Goal: Task Accomplishment & Management: Understand process/instructions

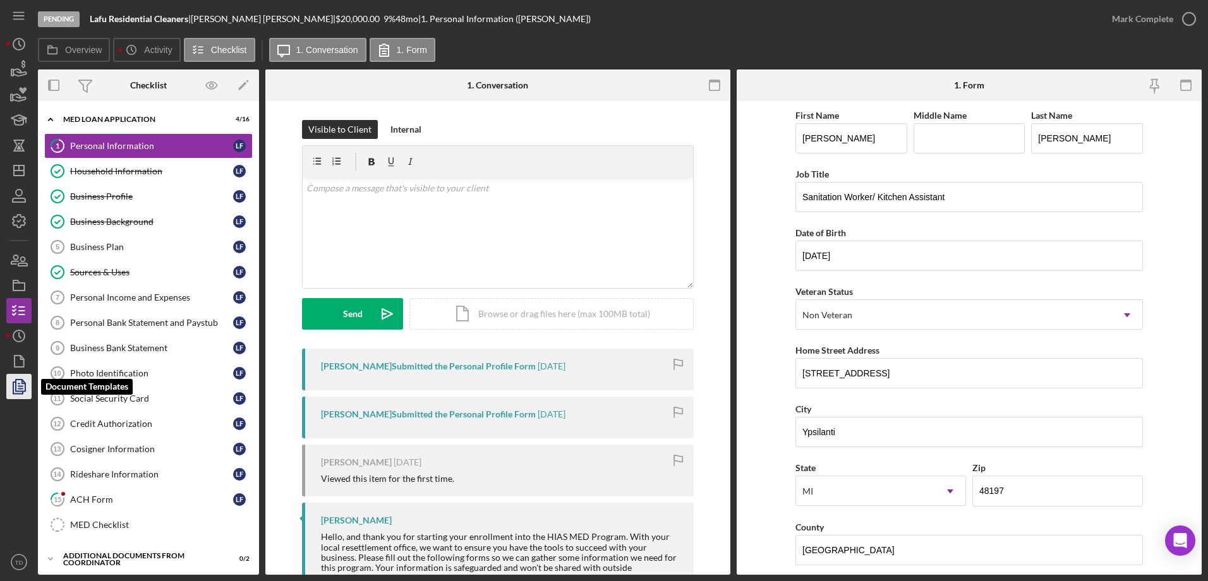
scroll to position [155, 0]
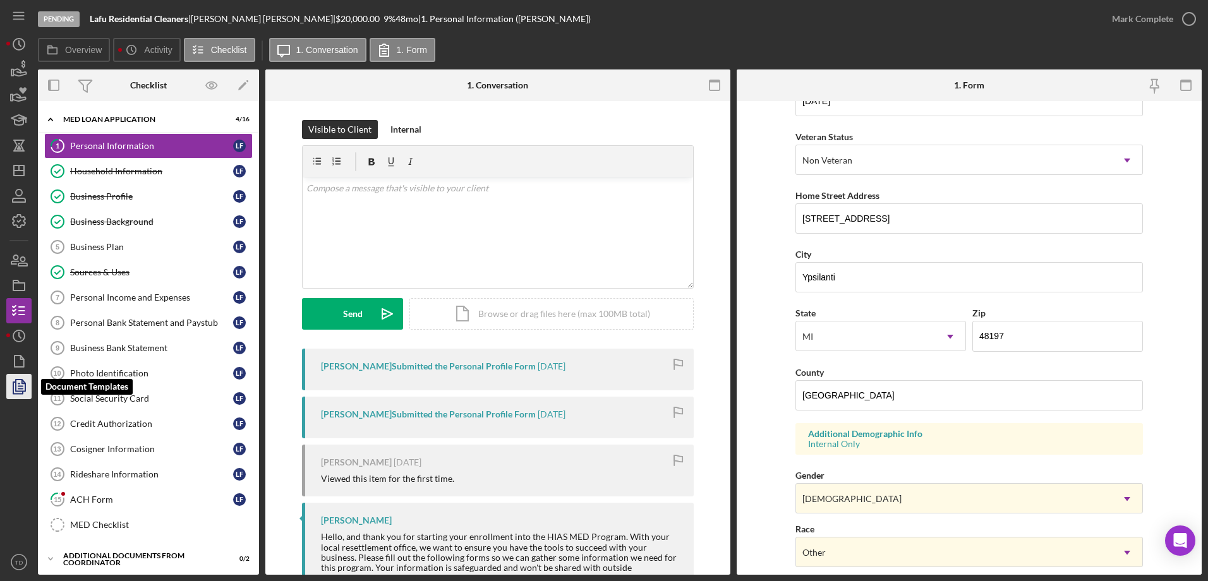
click at [25, 390] on polygon "button" at bounding box center [20, 385] width 9 height 11
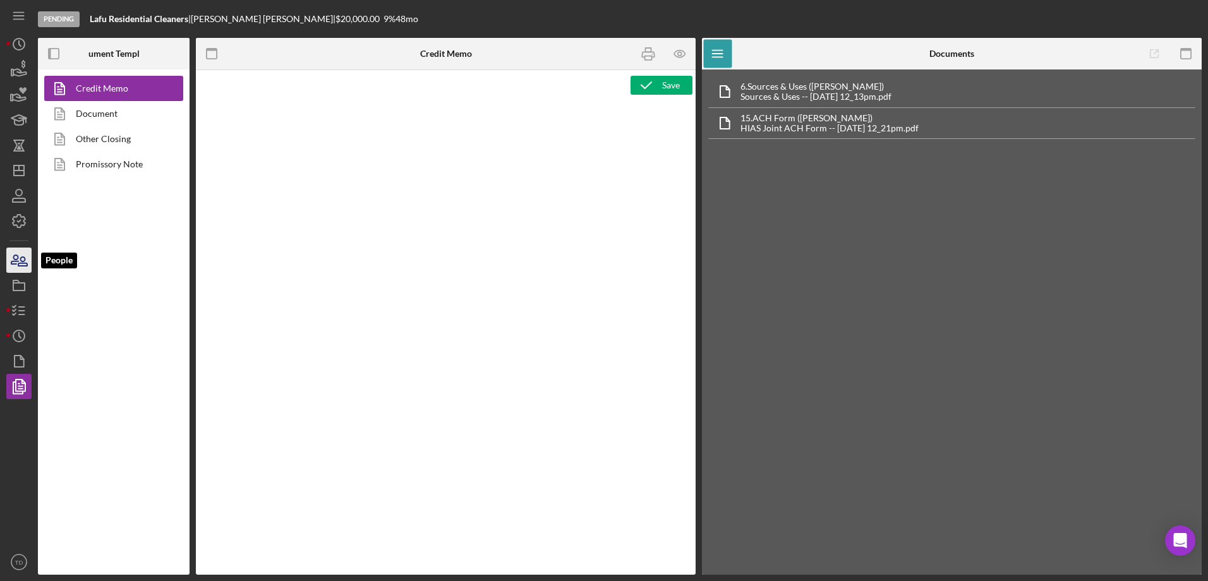
click at [25, 268] on icon "button" at bounding box center [19, 260] width 32 height 32
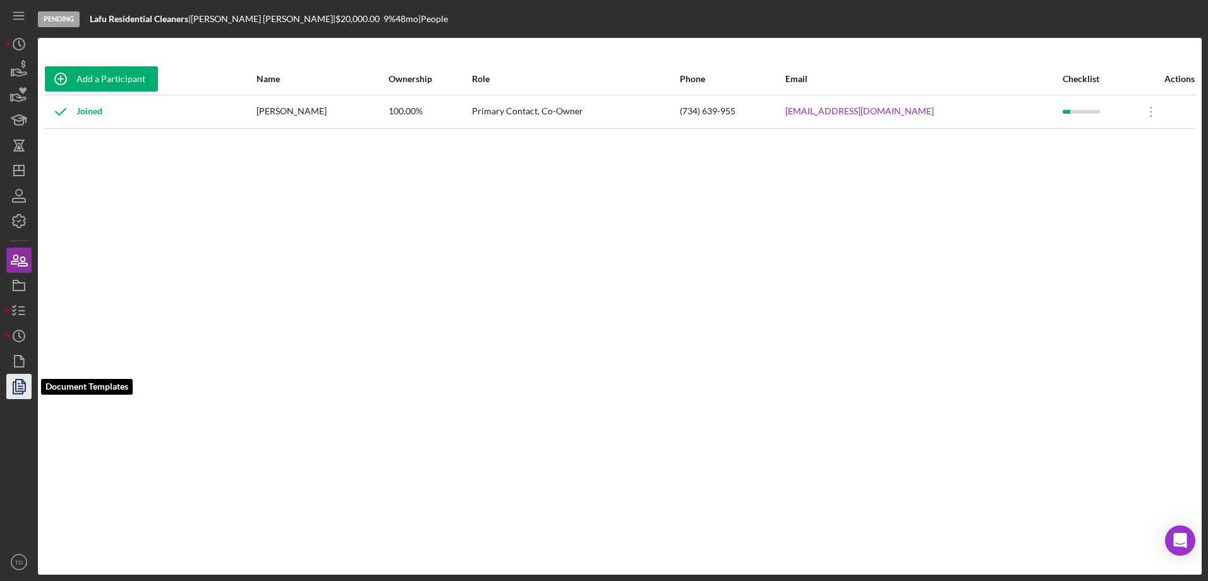
click at [25, 379] on icon "button" at bounding box center [19, 387] width 32 height 32
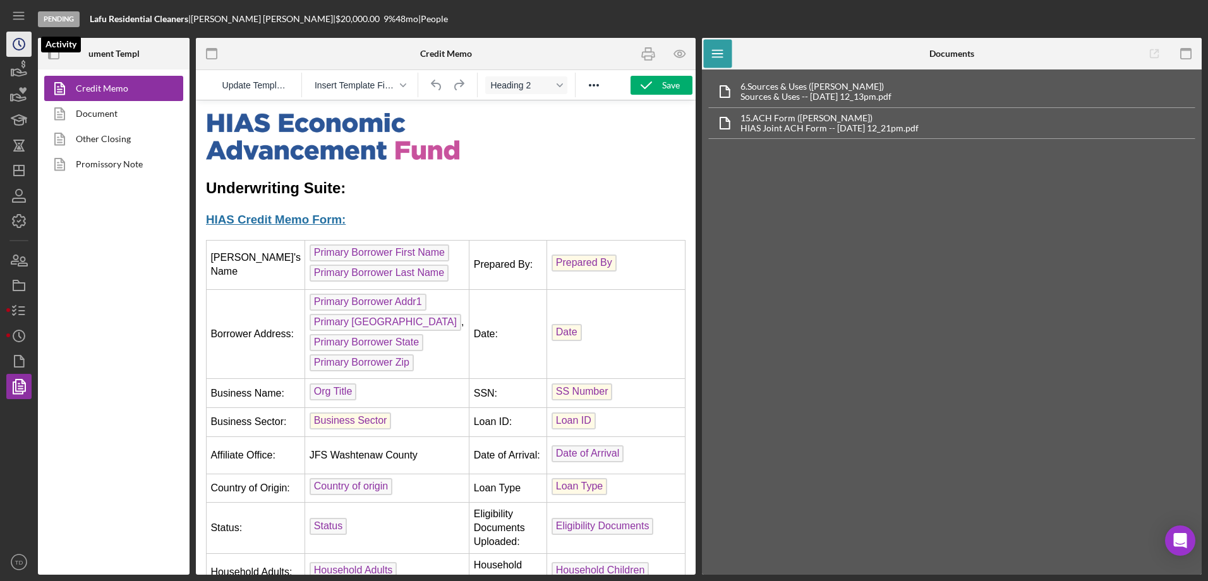
click at [21, 47] on icon "Icon/History" at bounding box center [19, 44] width 32 height 32
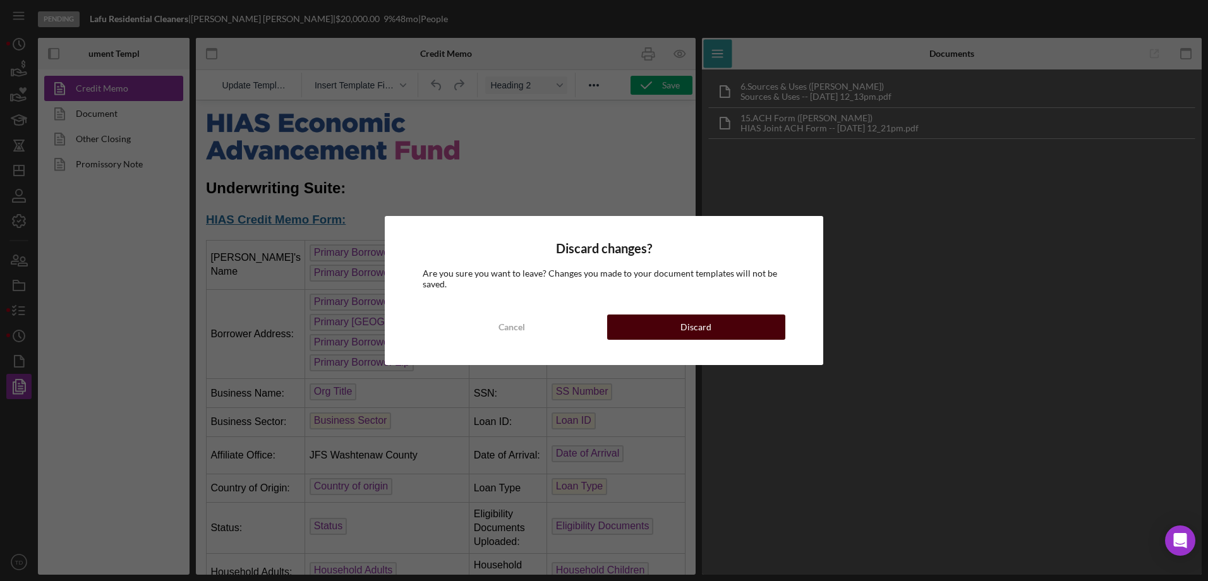
click at [649, 328] on button "Discard" at bounding box center [696, 327] width 178 height 25
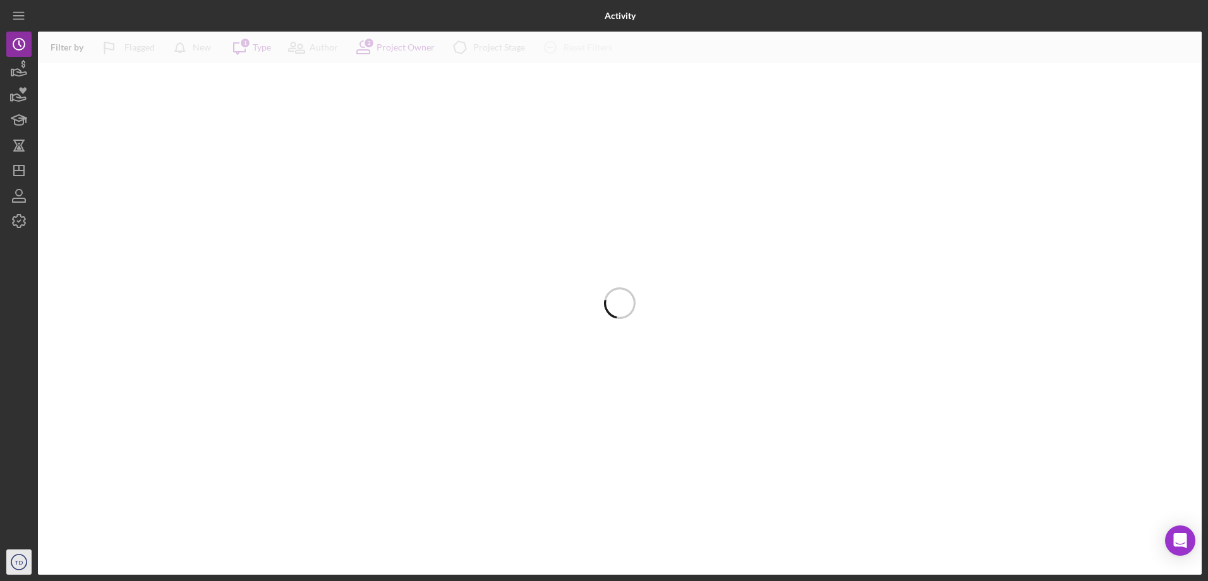
click at [21, 565] on text "TD" at bounding box center [19, 562] width 8 height 7
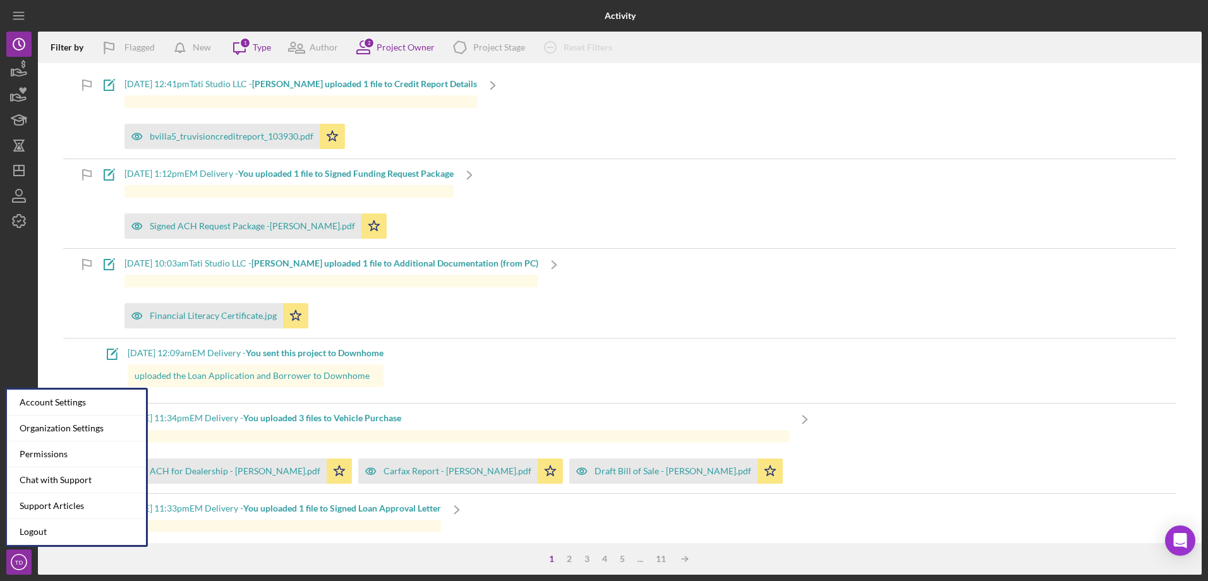
click at [6, 316] on div at bounding box center [18, 392] width 25 height 316
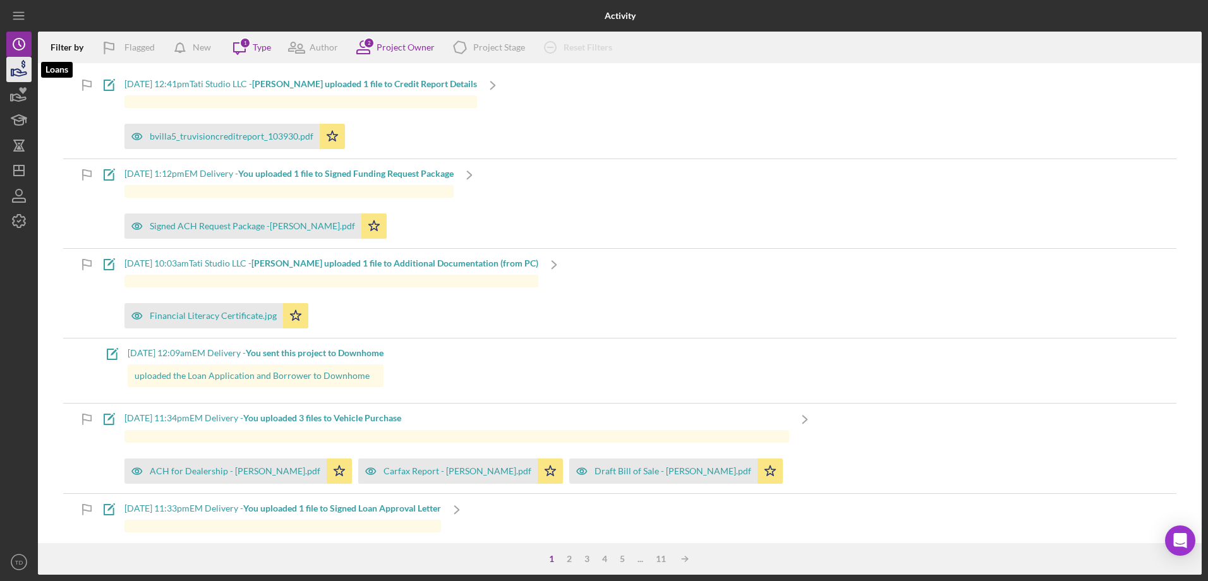
click at [22, 72] on icon "button" at bounding box center [19, 72] width 13 height 7
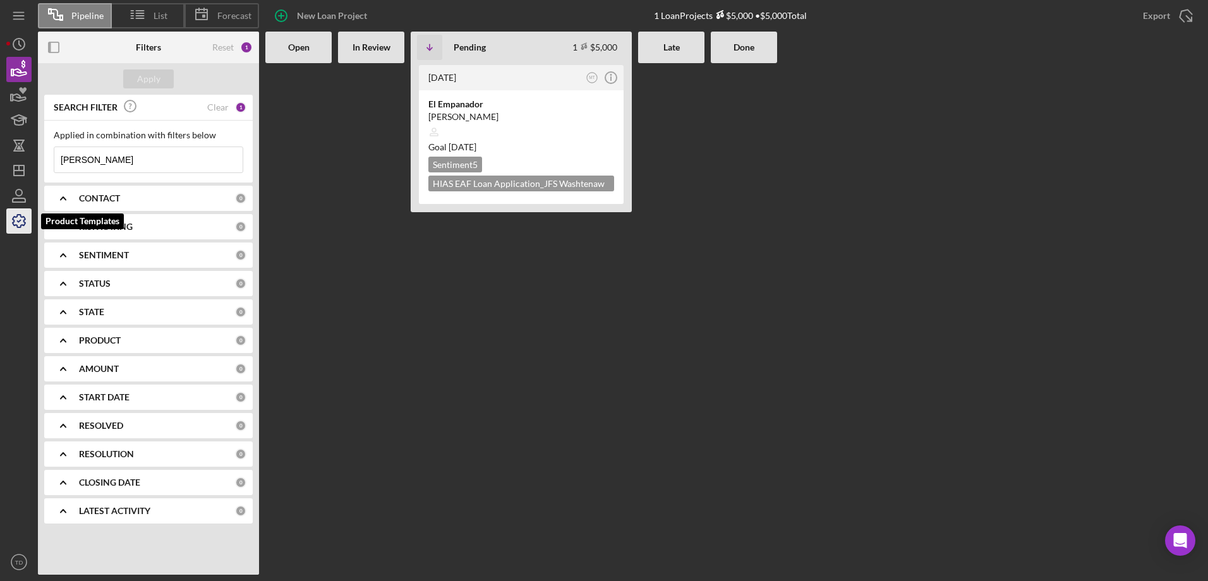
click at [18, 222] on polyline "button" at bounding box center [19, 221] width 3 height 2
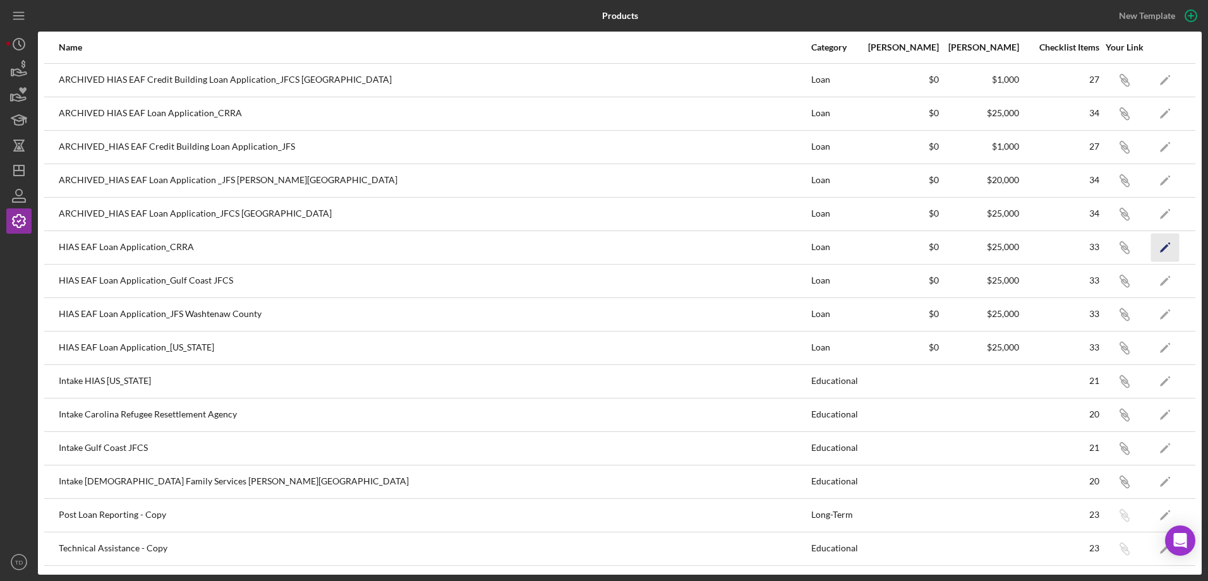
click at [1163, 239] on icon "Icon/Edit" at bounding box center [1165, 247] width 28 height 28
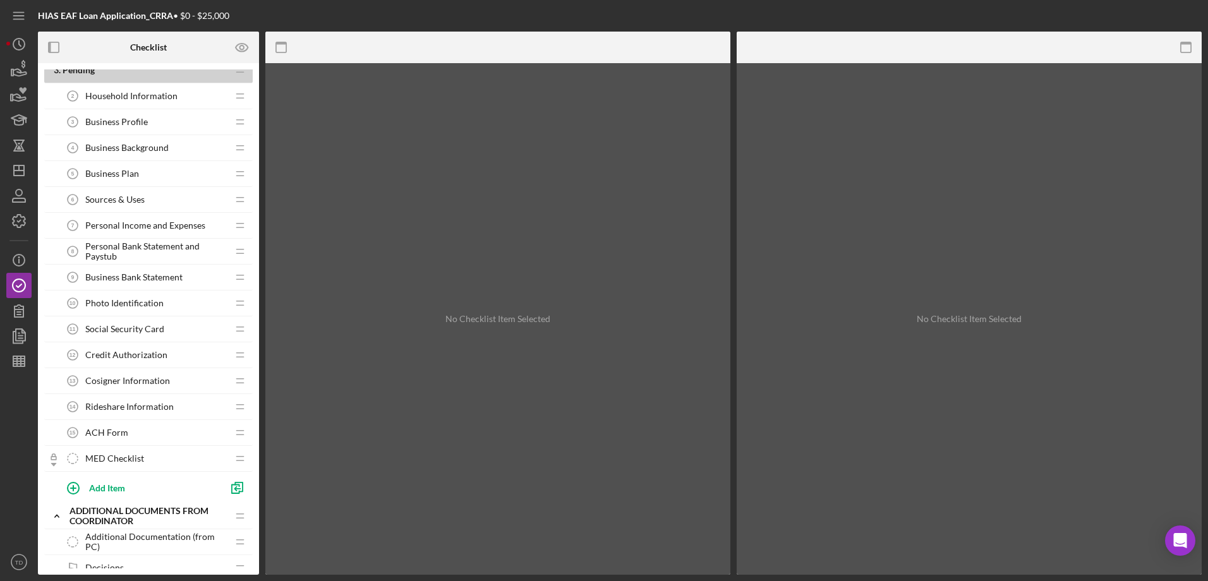
scroll to position [116, 0]
click at [131, 224] on span "Personal Income and Expenses" at bounding box center [145, 225] width 120 height 10
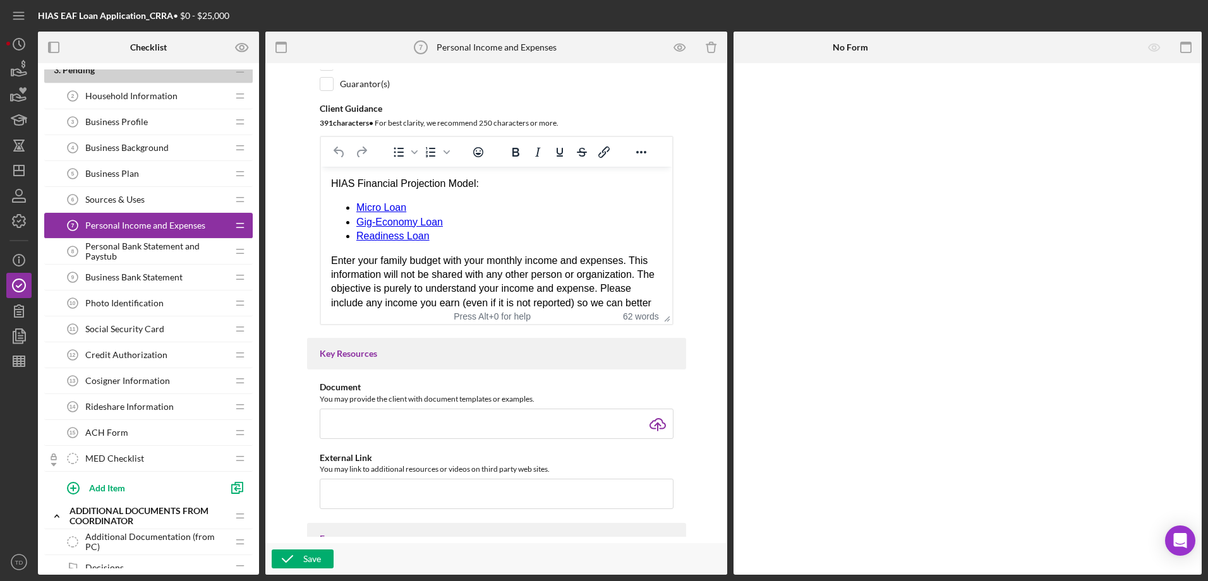
scroll to position [225, 0]
click at [112, 251] on span "Personal Bank Statement and Paystub" at bounding box center [156, 251] width 142 height 20
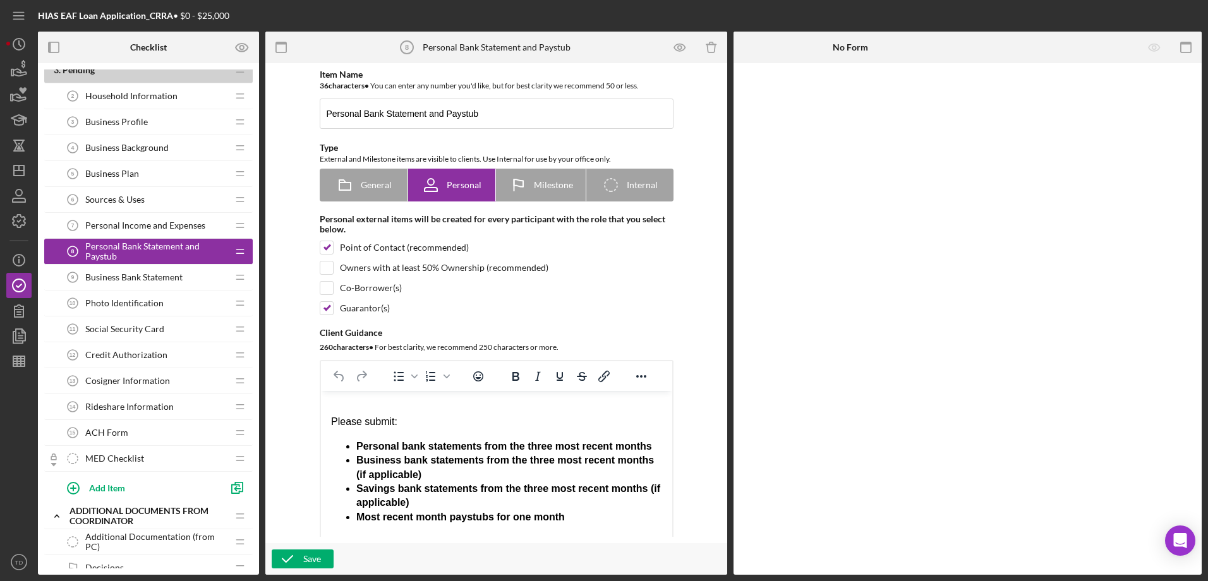
scroll to position [27, 0]
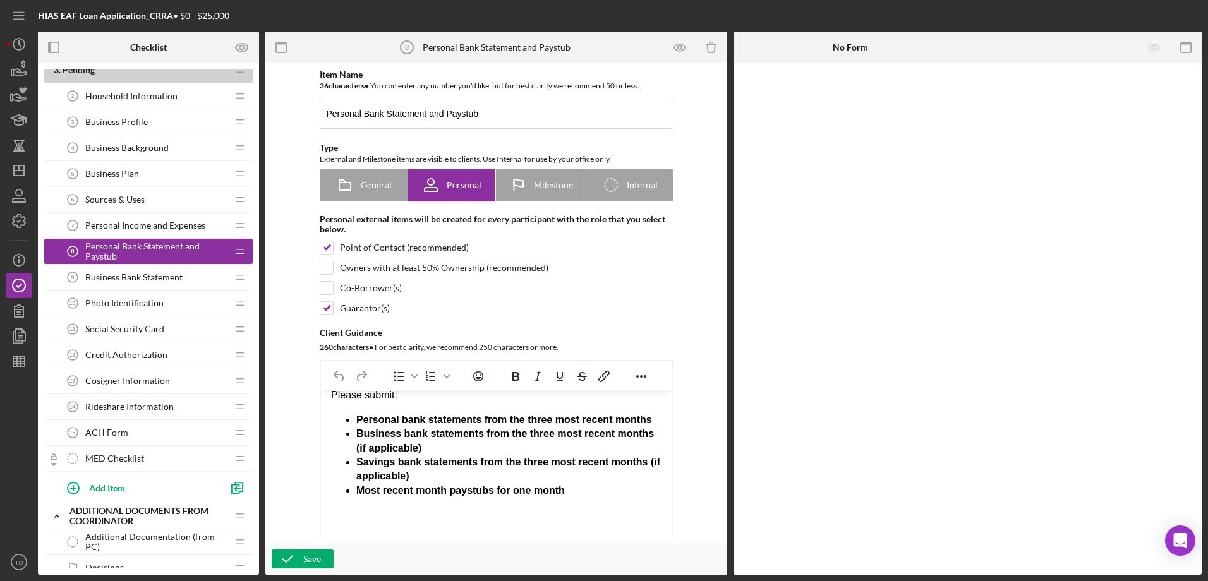
click at [147, 279] on span "Business Bank Statement" at bounding box center [133, 277] width 97 height 10
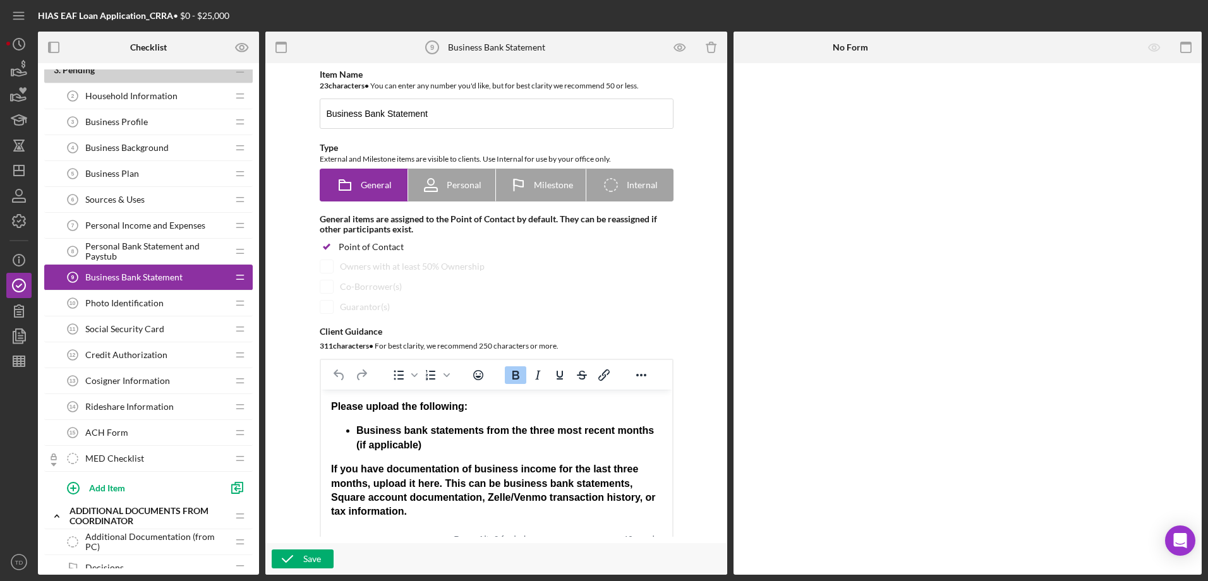
click at [141, 296] on div "Photo Identification 10 Photo Identification" at bounding box center [143, 303] width 167 height 25
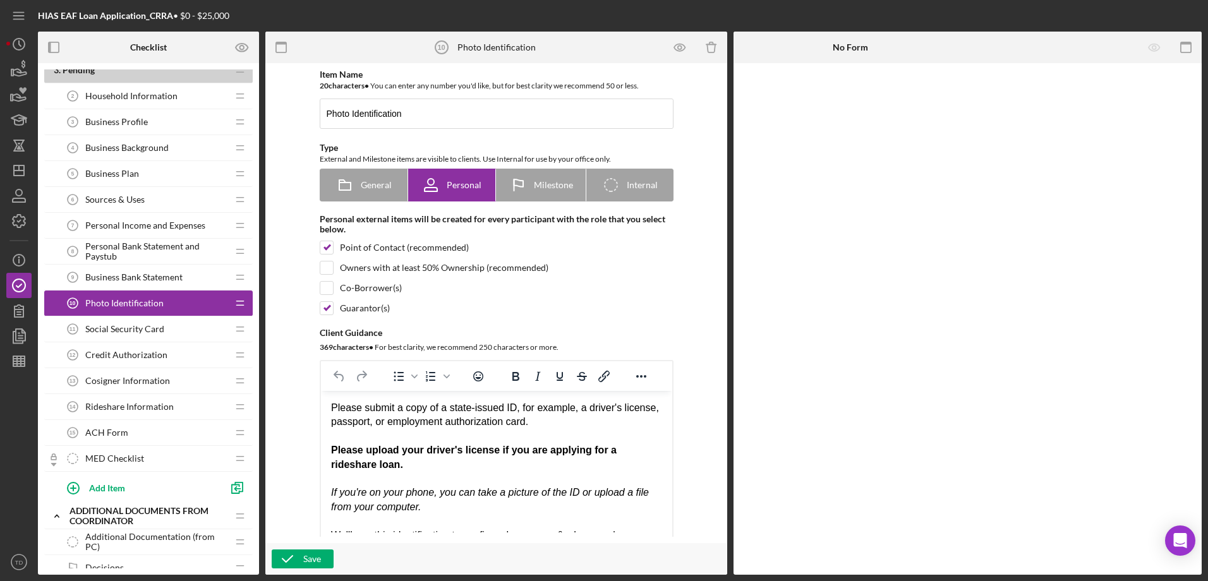
click at [128, 217] on div "Personal Income and Expenses 7 Personal Income and Expenses" at bounding box center [143, 225] width 167 height 25
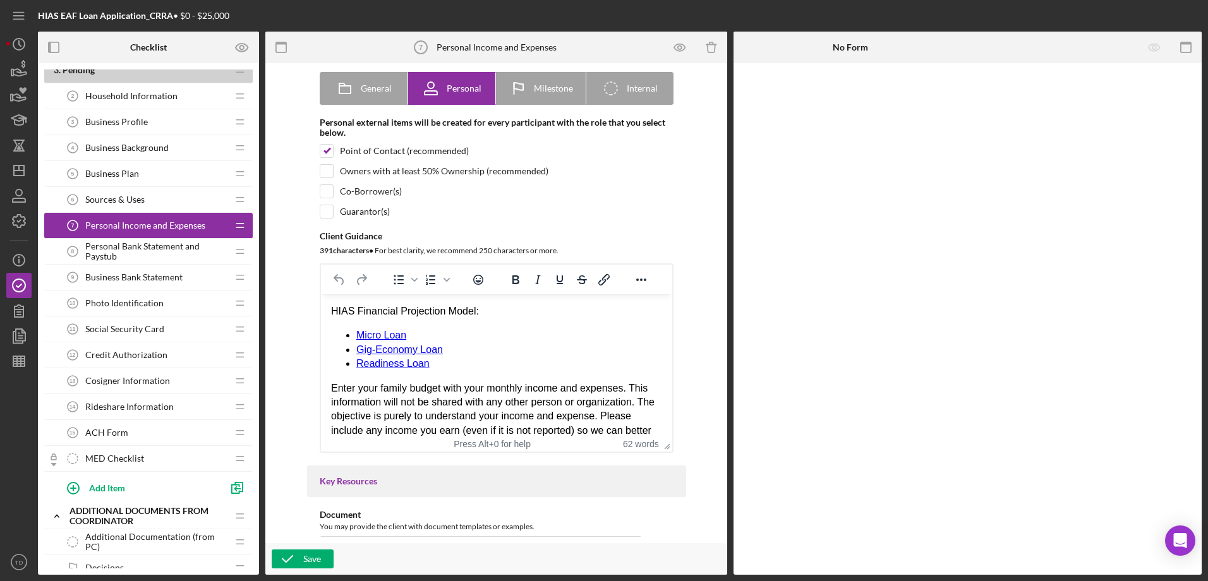
scroll to position [97, 0]
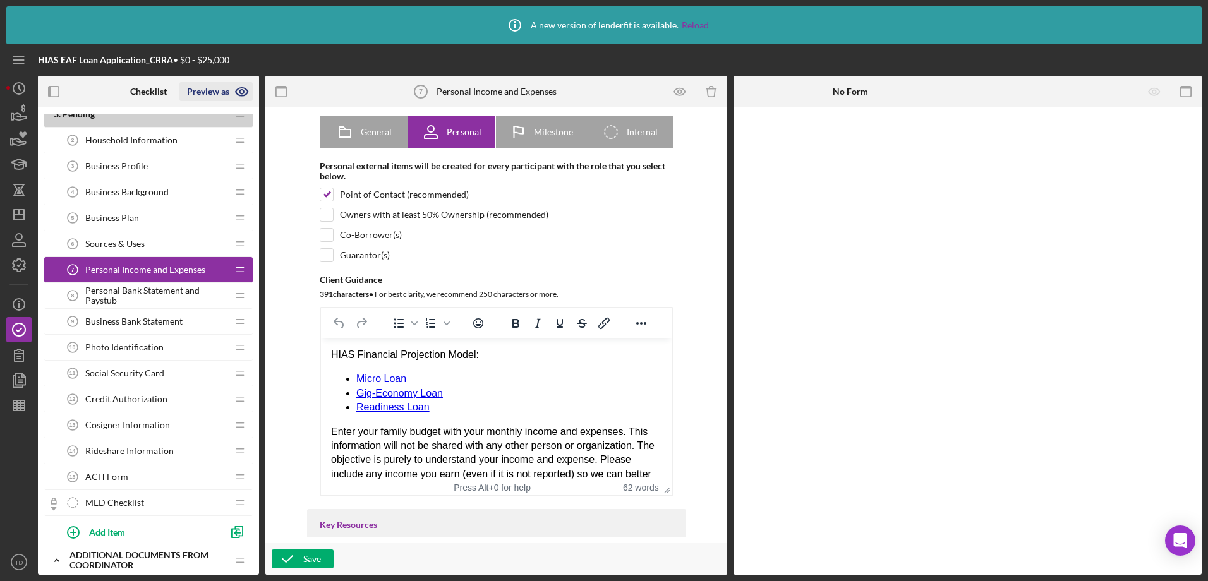
click at [243, 85] on icon "button" at bounding box center [242, 92] width 32 height 32
click at [224, 116] on link "Point of Contact" at bounding box center [220, 122] width 78 height 26
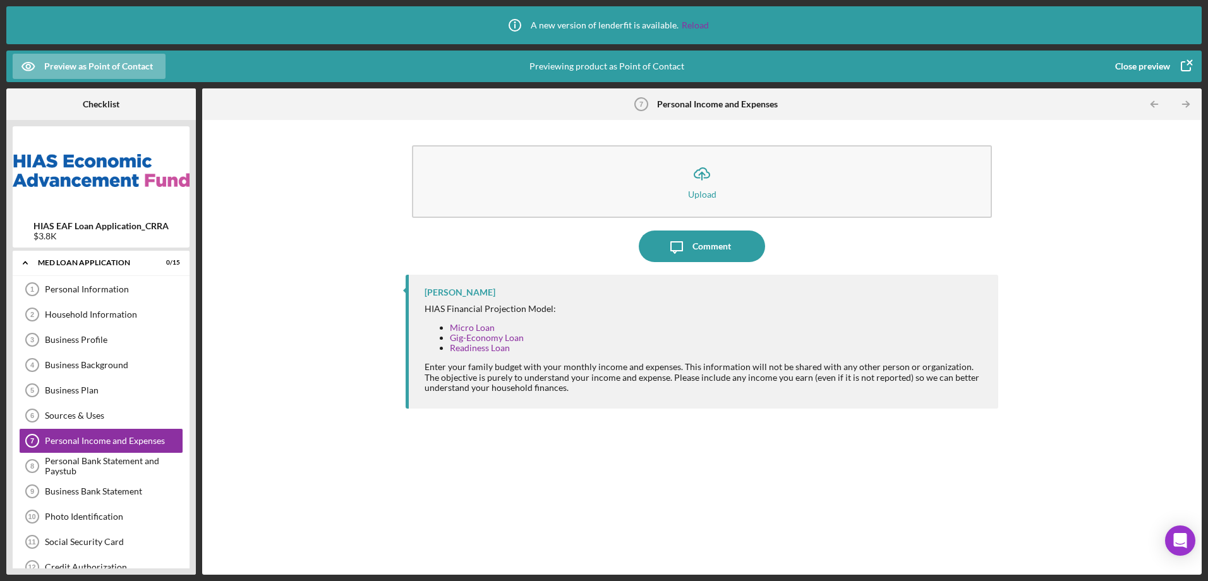
scroll to position [32, 0]
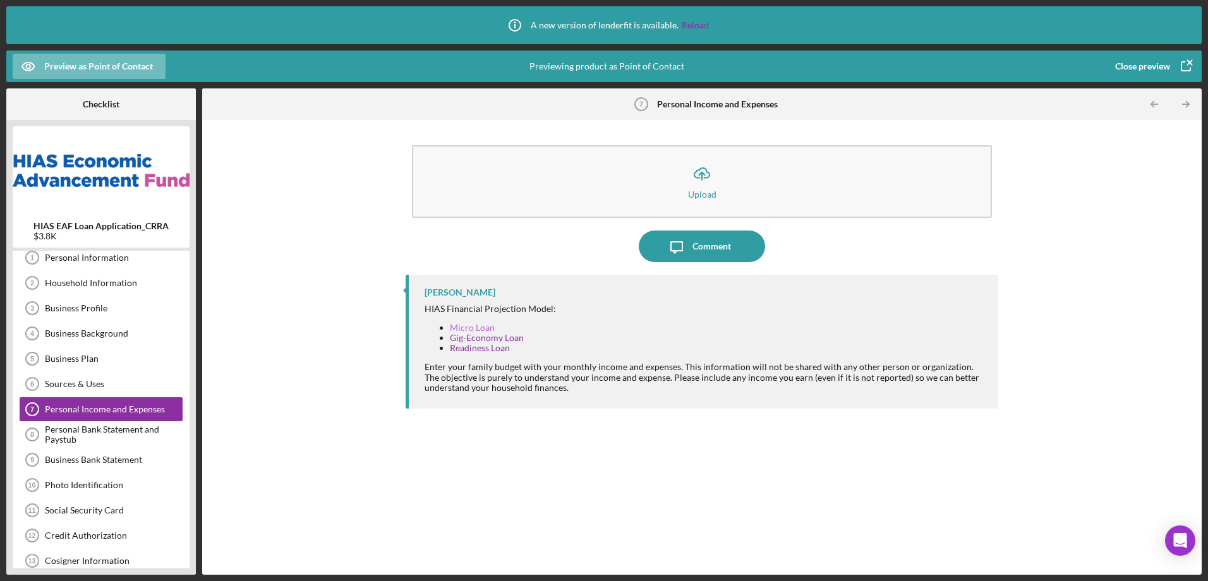
click at [467, 329] on link "Micro Loan" at bounding box center [472, 327] width 45 height 11
